Goal: Task Accomplishment & Management: Manage account settings

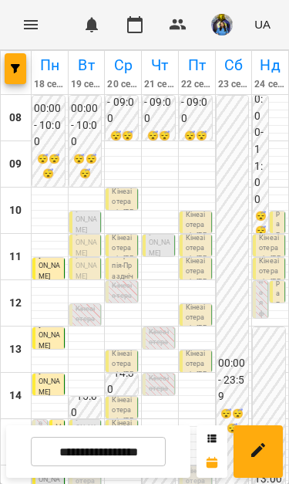
scroll to position [216, 0]
click at [281, 224] on p "Кінезіотерапія - Мулявка Тімур" at bounding box center [278, 319] width 5 height 271
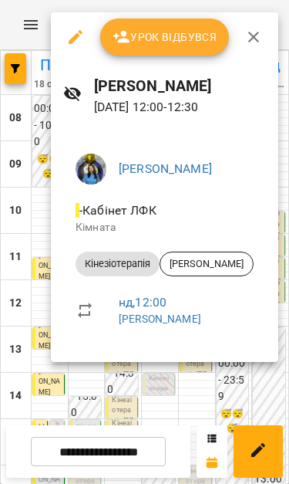
click at [221, 380] on div at bounding box center [144, 242] width 289 height 484
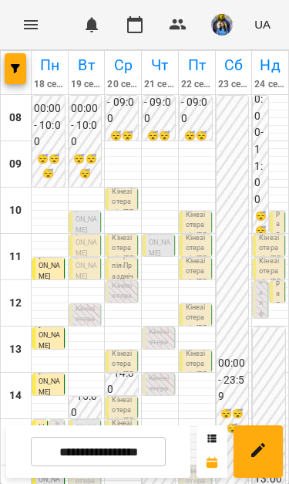
scroll to position [0, 0]
click at [285, 217] on div "10:30 Кінезіотерапія - Шарлай Адель" at bounding box center [277, 226] width 15 height 31
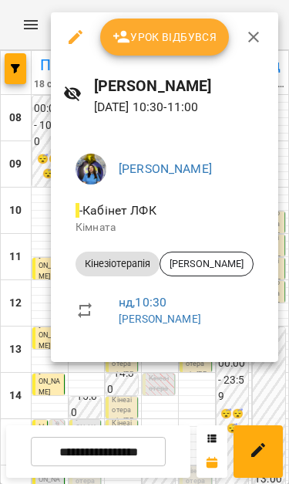
click at [191, 375] on div at bounding box center [144, 242] width 289 height 484
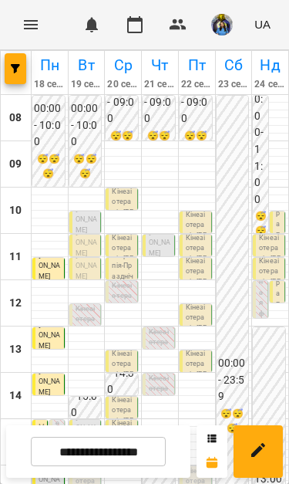
scroll to position [43, 0]
click at [83, 205] on span "[PERSON_NAME]" at bounding box center [87, 219] width 22 height 29
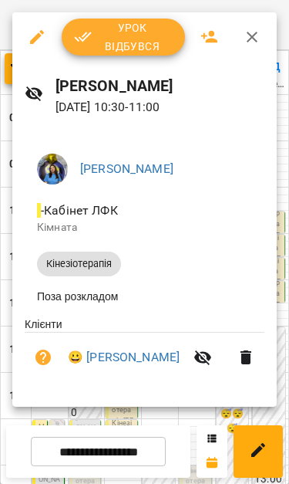
click at [111, 42] on span "Урок відбувся" at bounding box center [123, 37] width 99 height 37
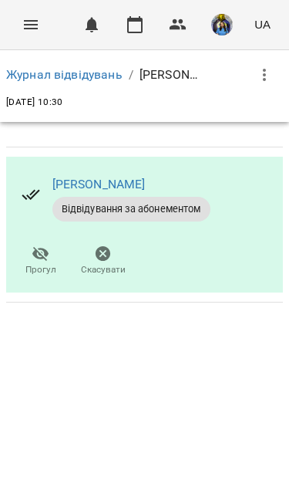
click at [16, 35] on button "Menu" at bounding box center [30, 24] width 37 height 37
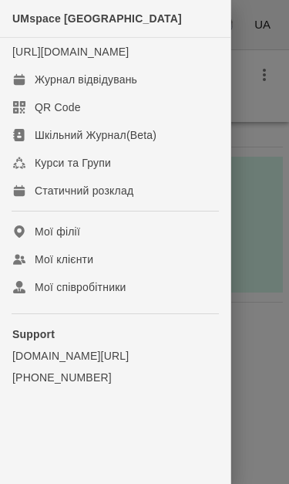
click at [76, 87] on div "Журнал відвідувань" at bounding box center [86, 79] width 103 height 15
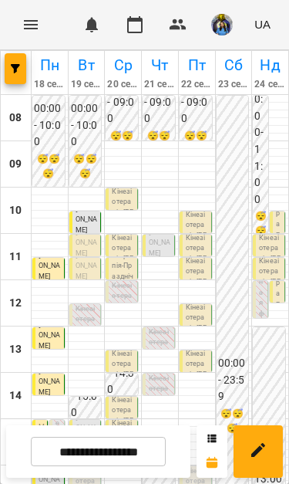
click at [84, 245] on span "[PERSON_NAME]" at bounding box center [87, 242] width 22 height 29
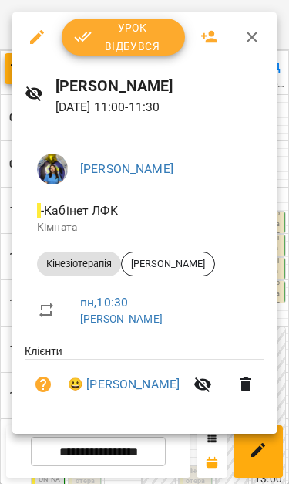
click at [72, 30] on button "Урок відбувся" at bounding box center [123, 37] width 123 height 37
click at [105, 35] on button "button" at bounding box center [91, 24] width 37 height 37
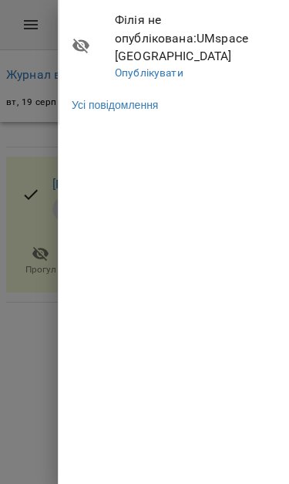
click at [39, 157] on div at bounding box center [144, 242] width 289 height 484
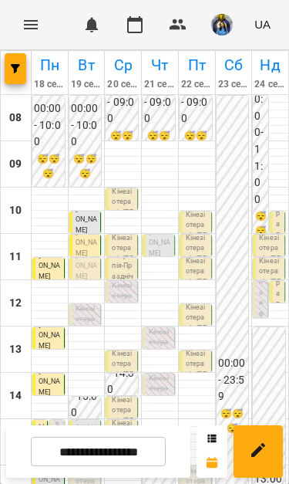
click at [79, 268] on span "[PERSON_NAME]" at bounding box center [87, 265] width 22 height 29
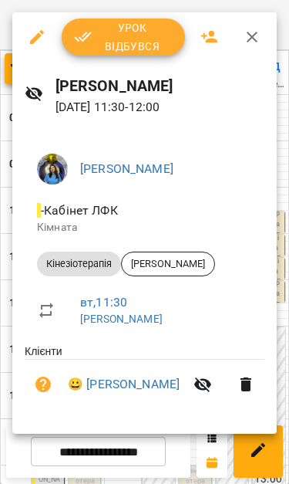
click at [117, 37] on span "Урок відбувся" at bounding box center [123, 37] width 99 height 37
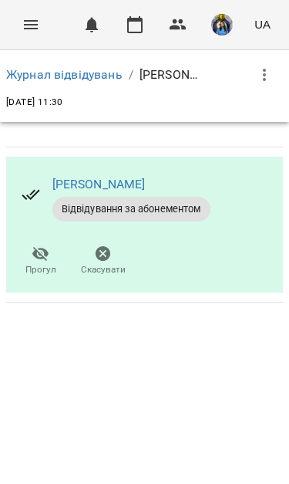
click at [35, 34] on button "Menu" at bounding box center [30, 24] width 37 height 37
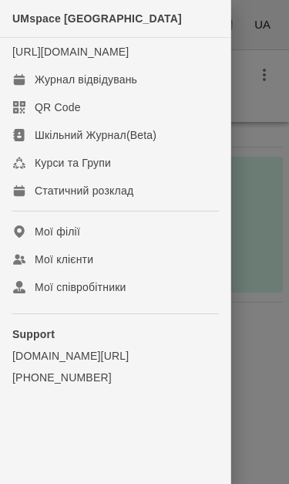
click at [47, 87] on div "Журнал відвідувань" at bounding box center [86, 79] width 103 height 15
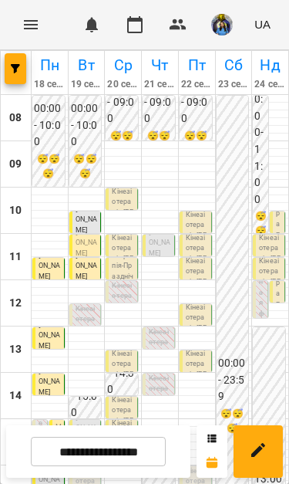
scroll to position [129, 0]
click at [201, 349] on p "Кінезіотерапія - Вовк Давід" at bounding box center [197, 375] width 22 height 52
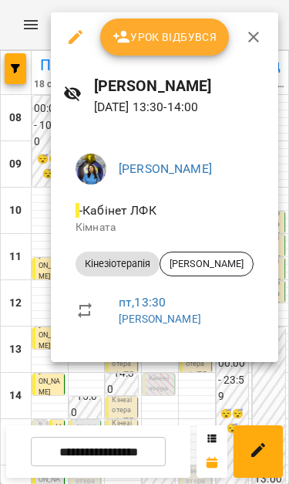
click at [191, 375] on div at bounding box center [144, 242] width 289 height 484
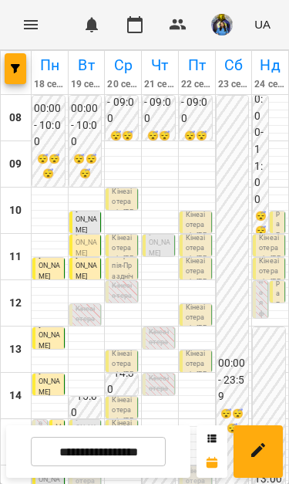
scroll to position [39, 0]
click at [202, 256] on p "Кінезіотерапія - Дига Артем" at bounding box center [197, 282] width 22 height 52
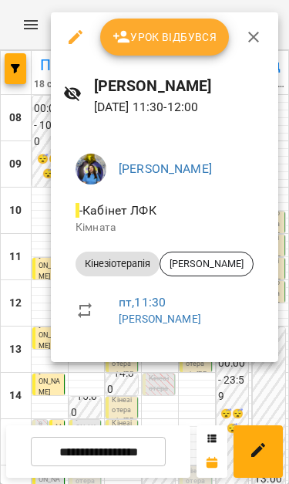
click at [216, 390] on div at bounding box center [144, 242] width 289 height 484
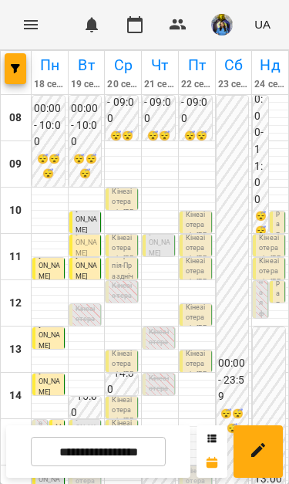
scroll to position [215, 0]
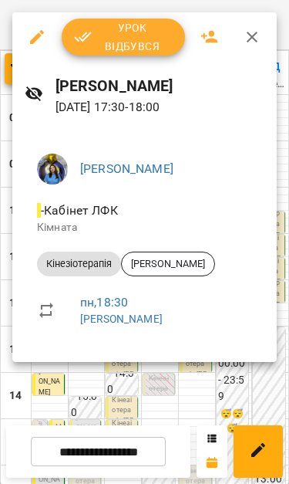
click at [197, 381] on div at bounding box center [144, 242] width 289 height 484
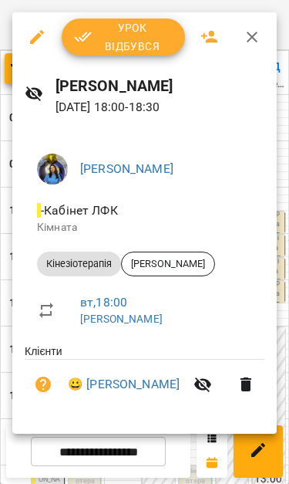
click at [248, 38] on icon "button" at bounding box center [252, 37] width 19 height 19
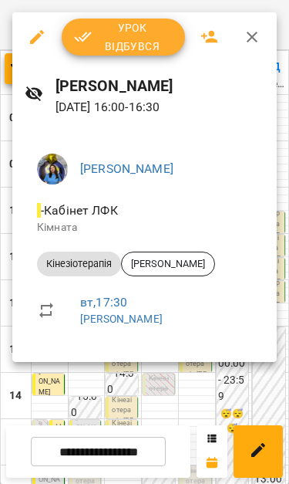
click at [201, 383] on div at bounding box center [144, 242] width 289 height 484
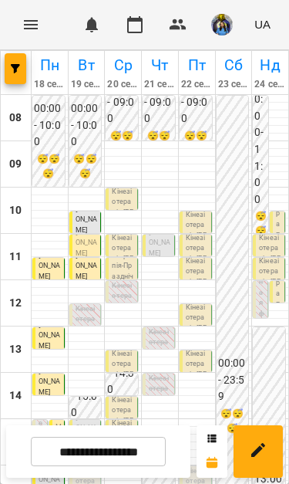
click at [78, 398] on span "[PERSON_NAME]" at bounding box center [79, 454] width 6 height 112
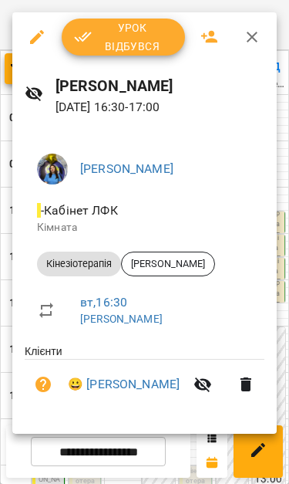
click at [8, 214] on div at bounding box center [144, 242] width 289 height 484
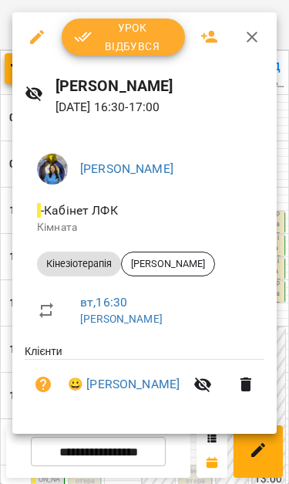
click at [12, 285] on div at bounding box center [144, 242] width 289 height 484
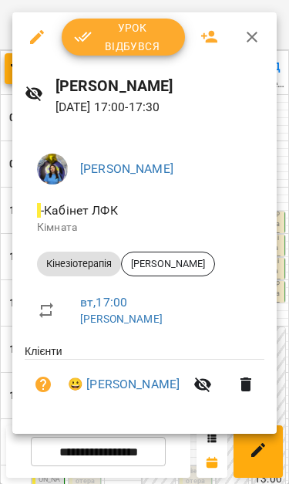
click at [164, 446] on div at bounding box center [144, 242] width 289 height 484
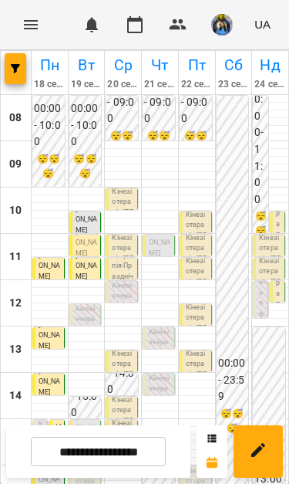
scroll to position [70, 0]
click at [0, 193] on html "For Business 0 UA [DATE] [DATE] [DATE] [DATE] [DATE] [DATE] Нд [DATE] 09 10 11 …" at bounding box center [144, 383] width 289 height 766
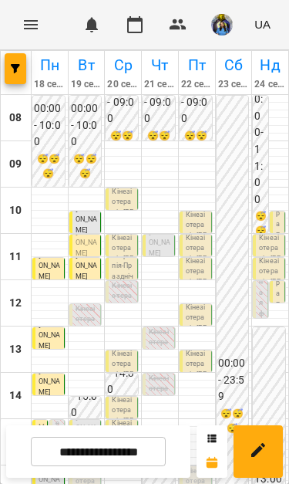
scroll to position [186, 0]
